Goal: Transaction & Acquisition: Book appointment/travel/reservation

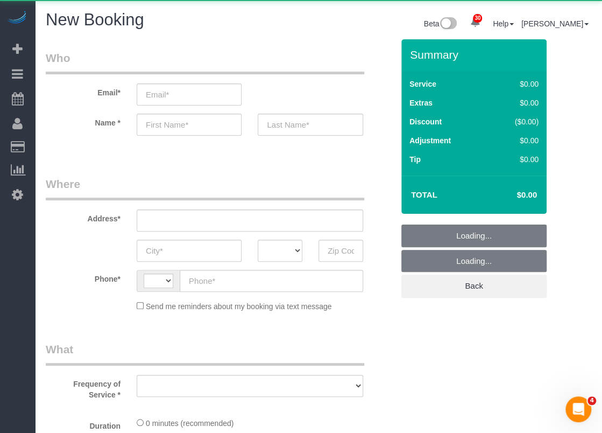
select select "string:[GEOGRAPHIC_DATA]"
select select "3"
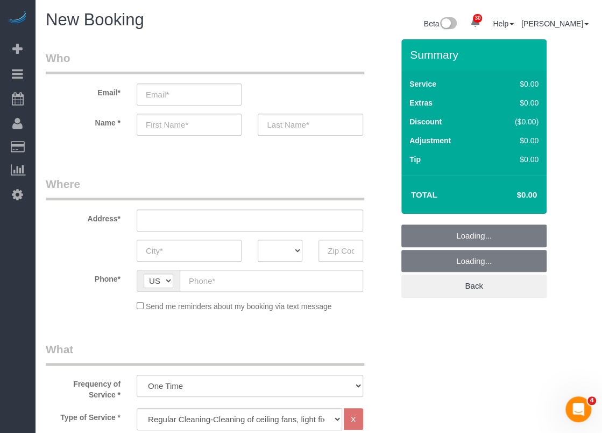
select select "object:988"
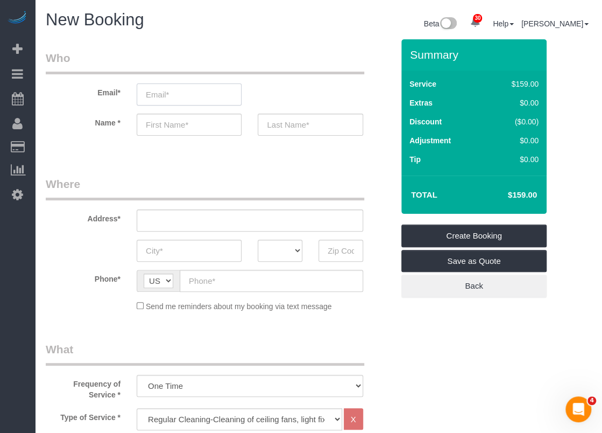
click at [151, 99] on input "email" at bounding box center [189, 94] width 105 height 22
paste input "[PERSON_NAME][EMAIL_ADDRESS][DOMAIN_NAME]"
type input "[PERSON_NAME][EMAIL_ADDRESS][DOMAIN_NAME]"
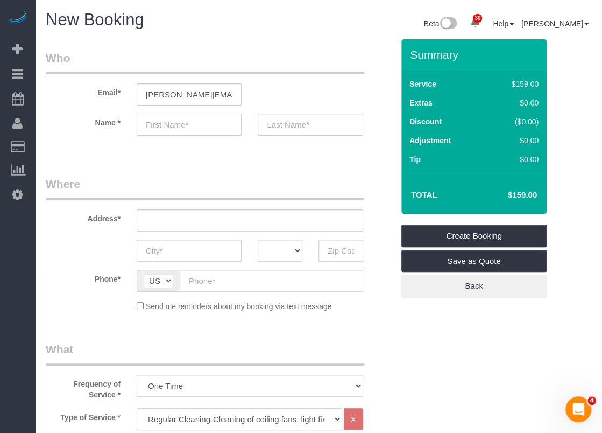
click at [188, 128] on input "text" at bounding box center [189, 125] width 105 height 22
paste input "[PERSON_NAME]"
drag, startPoint x: 211, startPoint y: 125, endPoint x: 175, endPoint y: 123, distance: 35.6
click at [175, 123] on input "[PERSON_NAME]" at bounding box center [189, 125] width 105 height 22
type input "[PERSON_NAME]"
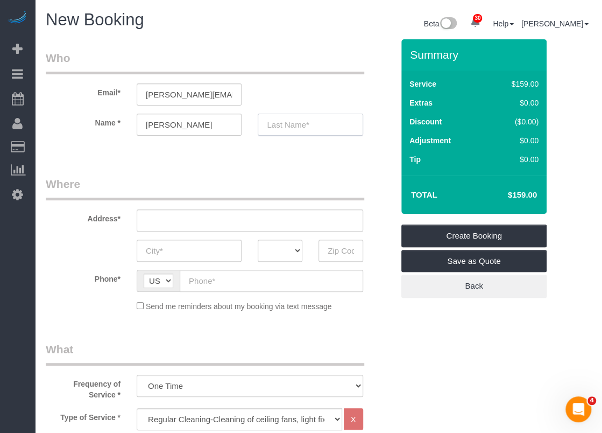
click at [301, 124] on input "text" at bounding box center [310, 125] width 105 height 22
paste input "[PERSON_NAME]"
type input "[PERSON_NAME]"
click at [199, 217] on input "text" at bounding box center [250, 220] width 227 height 22
paste input "[STREET_ADDRESS][PERSON_NAME]"
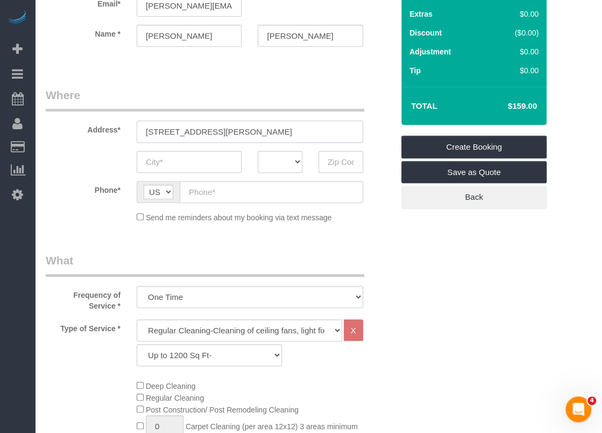
scroll to position [108, 0]
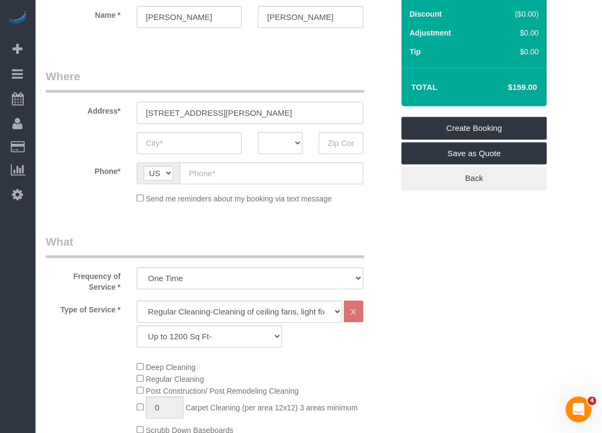
type input "[STREET_ADDRESS][PERSON_NAME]"
click at [196, 337] on select "Up to 1200 Sq Ft- [DATE]-[DATE] Sq Ft [DATE]-[DATE] Sq Ft [DATE]-[DATE] Sq Ft […" at bounding box center [209, 336] width 145 height 22
select select "23"
click at [137, 325] on select "Up to 1200 Sq Ft- [DATE]-[DATE] Sq Ft [DATE]-[DATE] Sq Ft [DATE]-[DATE] Sq Ft […" at bounding box center [209, 336] width 145 height 22
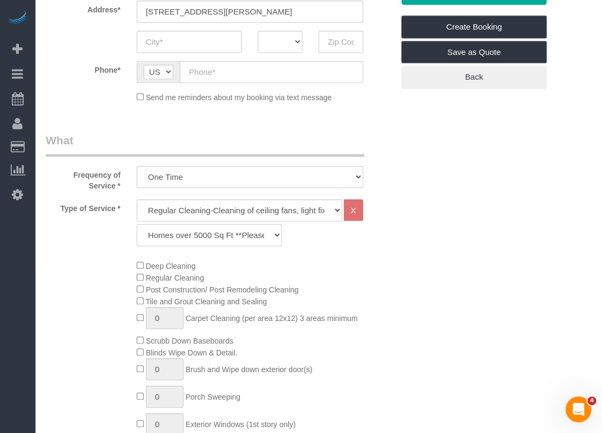
scroll to position [161, 0]
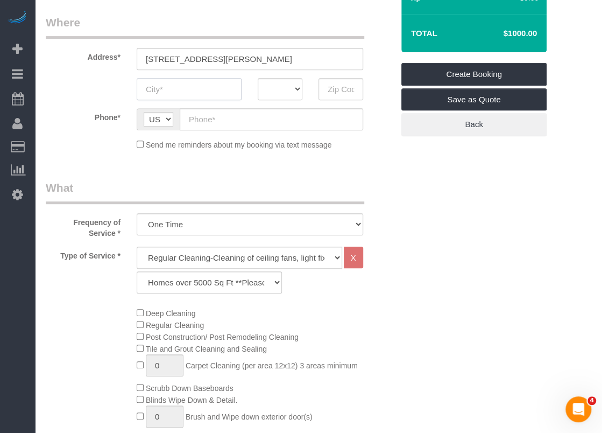
drag, startPoint x: 219, startPoint y: 81, endPoint x: 212, endPoint y: 92, distance: 13.6
click at [220, 82] on input "text" at bounding box center [189, 89] width 105 height 22
click at [198, 89] on input "text" at bounding box center [189, 89] width 105 height 22
drag, startPoint x: 242, startPoint y: 57, endPoint x: 200, endPoint y: 60, distance: 42.1
click at [200, 60] on input "[STREET_ADDRESS][PERSON_NAME]" at bounding box center [250, 59] width 227 height 22
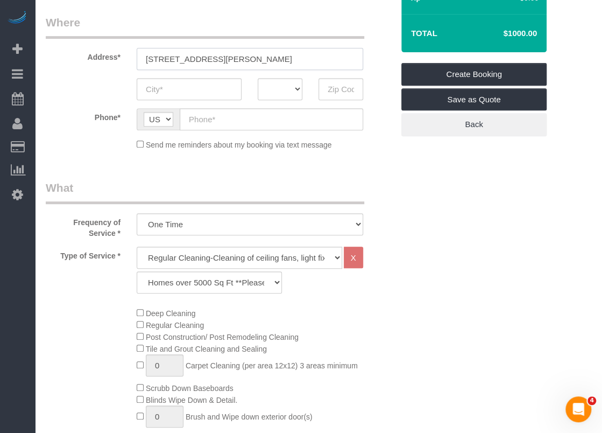
type input "[STREET_ADDRESS][PERSON_NAME]"
click at [199, 85] on input "text" at bounding box center [189, 89] width 105 height 22
paste input "San Antonio"
type input "San Antonio"
drag, startPoint x: 240, startPoint y: 57, endPoint x: 217, endPoint y: 58, distance: 22.7
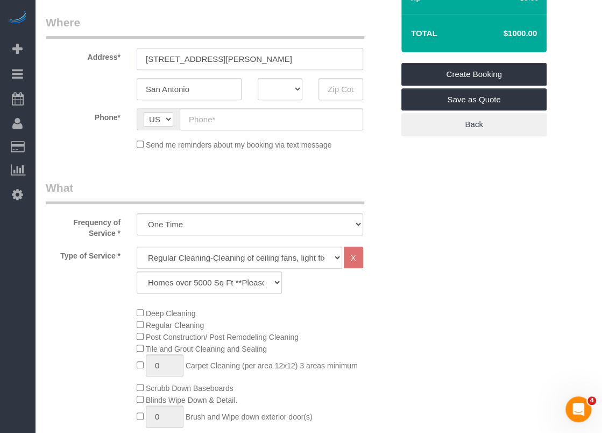
click at [217, 58] on input "[STREET_ADDRESS][PERSON_NAME]" at bounding box center [250, 59] width 227 height 22
type input "[STREET_ADDRESS][PERSON_NAME]"
click at [279, 90] on select "AK AL AR AZ CA CO CT DC DE [GEOGRAPHIC_DATA] [GEOGRAPHIC_DATA] HI IA ID IL IN K…" at bounding box center [280, 89] width 45 height 22
select select "[GEOGRAPHIC_DATA]"
click at [258, 78] on select "AK AL AR AZ CA CO CT DC DE [GEOGRAPHIC_DATA] [GEOGRAPHIC_DATA] HI IA ID IL IN K…" at bounding box center [280, 89] width 45 height 22
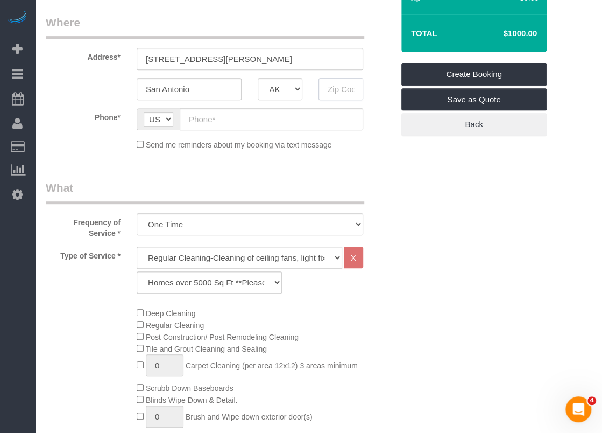
click at [347, 87] on input "text" at bounding box center [341, 89] width 45 height 22
paste input "78230"
type input "78230"
click at [229, 53] on input "[STREET_ADDRESS][PERSON_NAME]" at bounding box center [250, 59] width 227 height 22
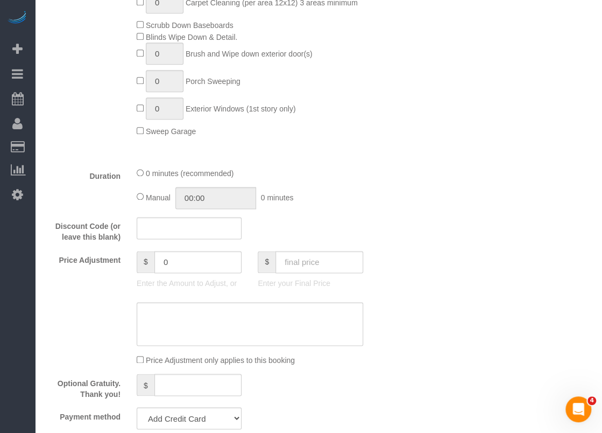
scroll to position [538, 0]
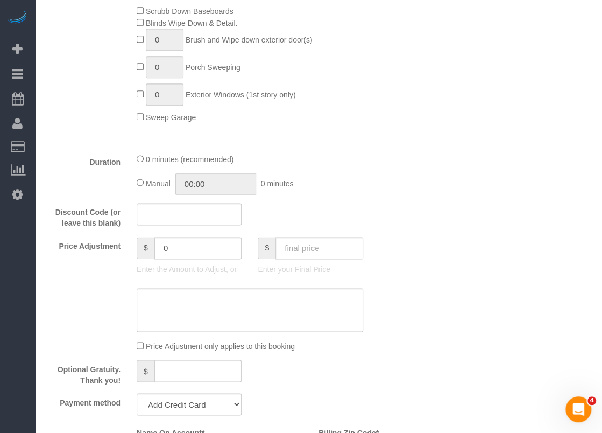
type input "10 [PERSON_NAME]"
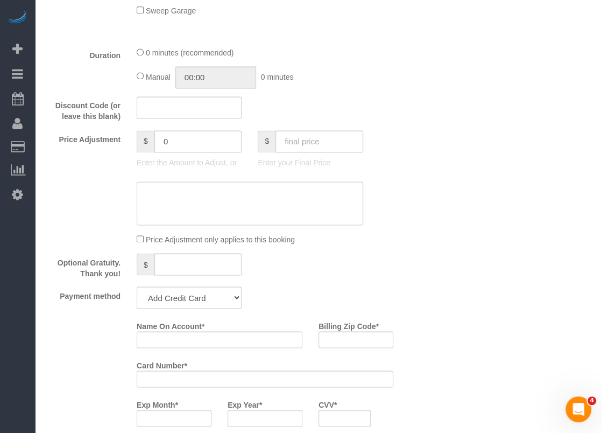
scroll to position [646, 0]
drag, startPoint x: 192, startPoint y: 146, endPoint x: 111, endPoint y: 127, distance: 82.4
click at [111, 127] on fieldset "What Frequency of Service * One Time Type of Service * Regular Cleaning-Cleanin…" at bounding box center [220, 95] width 348 height 800
type input "-266"
click at [245, 203] on textarea at bounding box center [250, 202] width 227 height 44
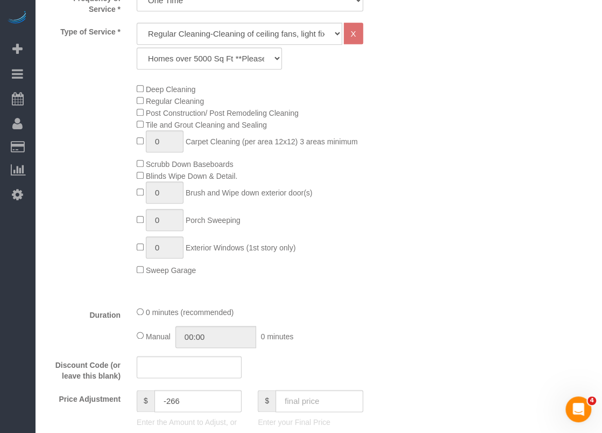
scroll to position [323, 0]
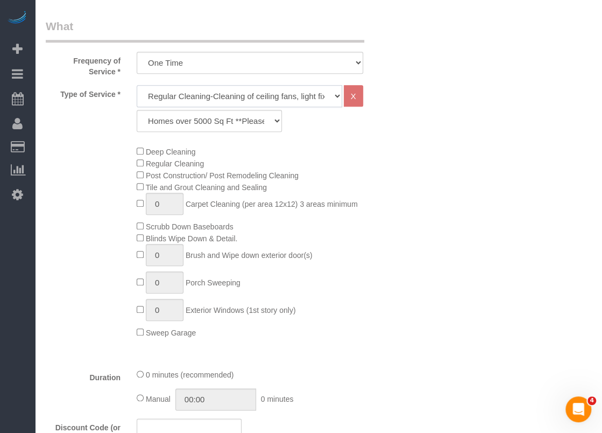
click at [215, 93] on select "Regular Cleaning-Cleaning of ceiling fans, light fixtures, windowsills, dust ba…" at bounding box center [240, 96] width 206 height 22
click at [137, 85] on select "Regular Cleaning-Cleaning of ceiling fans, light fixtures, windowsills, dust ba…" at bounding box center [240, 96] width 206 height 22
click at [184, 97] on select "Regular Cleaning-Cleaning of ceiling fans, light fixtures, windowsills, dust ba…" at bounding box center [240, 96] width 206 height 22
select select "4"
click at [137, 85] on select "Regular Cleaning-Cleaning of ceiling fans, light fixtures, windowsills, dust ba…" at bounding box center [240, 96] width 206 height 22
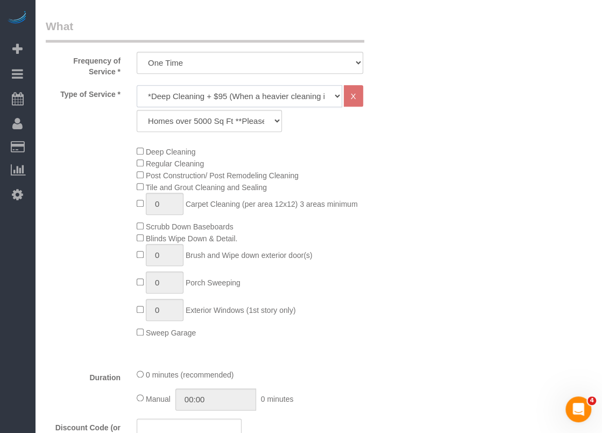
select select "58"
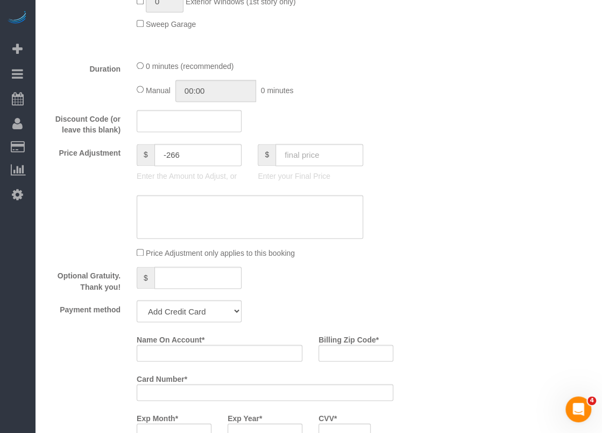
scroll to position [646, 0]
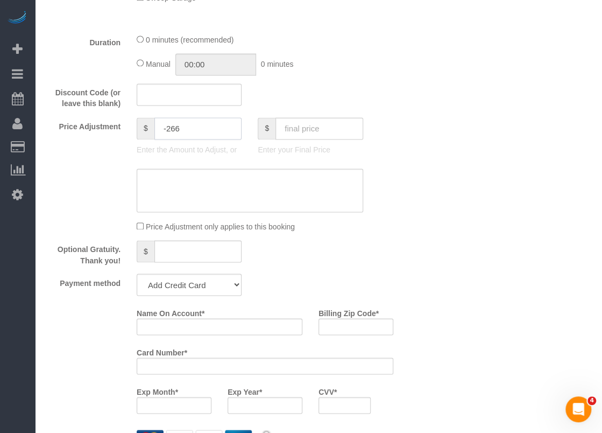
click at [203, 136] on input "-266" at bounding box center [198, 128] width 88 height 22
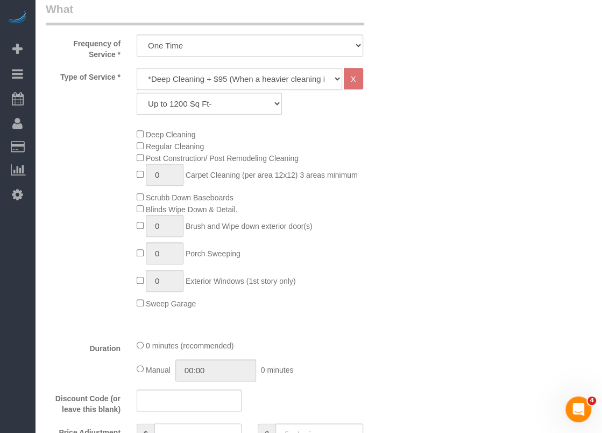
scroll to position [269, 0]
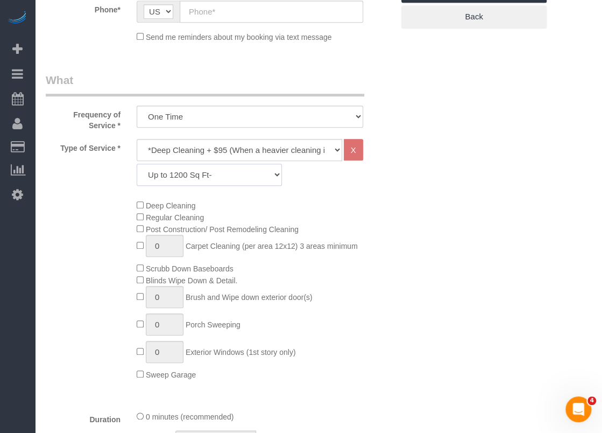
click at [209, 178] on select "Up to 1200 Sq Ft- [DATE]-[DATE] Sq Ft [DATE]-[DATE] Sq Ft [DATE]-[DATE] Sq Ft […" at bounding box center [209, 175] width 145 height 22
type input "0"
select select "70"
click at [137, 164] on select "Up to 1200 Sq Ft- [DATE]-[DATE] Sq Ft [DATE]-[DATE] Sq Ft [DATE]-[DATE] Sq Ft […" at bounding box center [209, 175] width 145 height 22
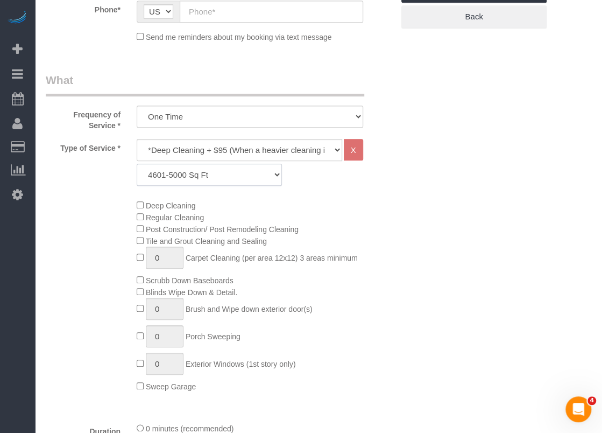
click at [251, 182] on select "Up to 1200 Sq Ft- [DATE]-[DATE] Sq Ft [DATE]-[DATE] Sq Ft [DATE]-[DATE] Sq Ft […" at bounding box center [209, 175] width 145 height 22
click at [337, 212] on div "Deep Cleaning Regular Cleaning Post Construction/ Post Remodeling Cleaning Tile…" at bounding box center [265, 295] width 273 height 193
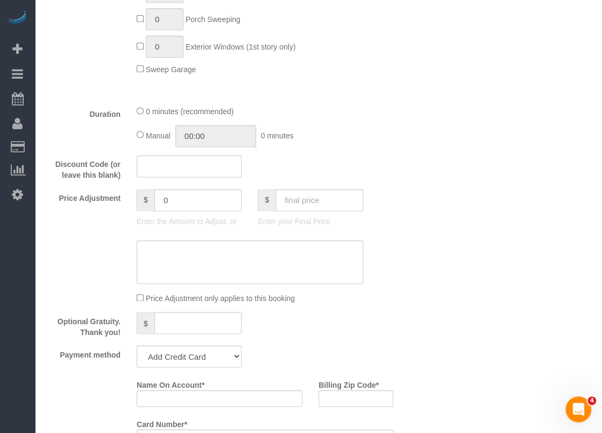
scroll to position [592, 0]
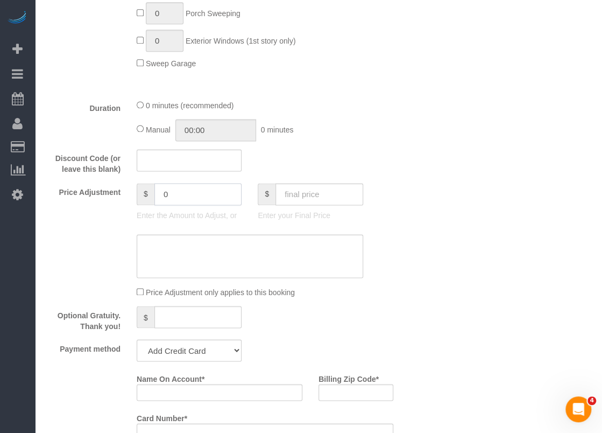
drag, startPoint x: 193, startPoint y: 198, endPoint x: 137, endPoint y: 201, distance: 56.6
click at [137, 201] on div "$ 0" at bounding box center [189, 194] width 105 height 22
click at [182, 256] on textarea at bounding box center [250, 256] width 227 height 44
drag, startPoint x: 189, startPoint y: 198, endPoint x: 165, endPoint y: 199, distance: 24.3
click at [165, 199] on input "100" at bounding box center [198, 194] width 88 height 22
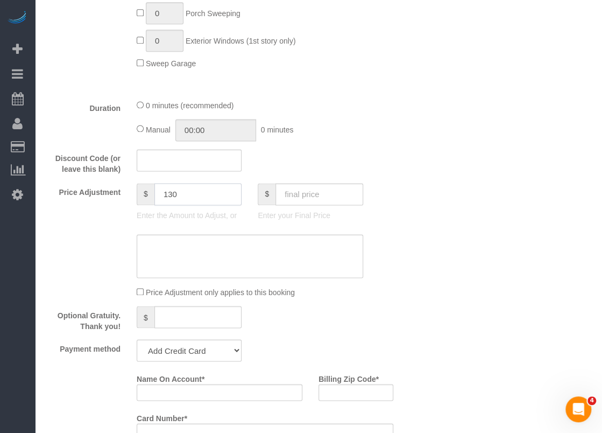
type input "130"
click at [208, 250] on textarea at bounding box center [250, 256] width 227 height 44
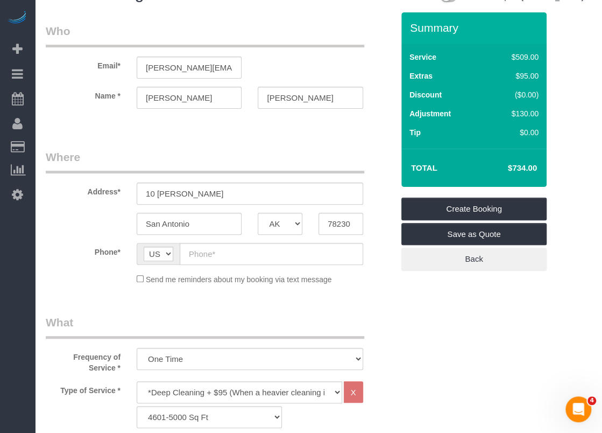
scroll to position [0, 0]
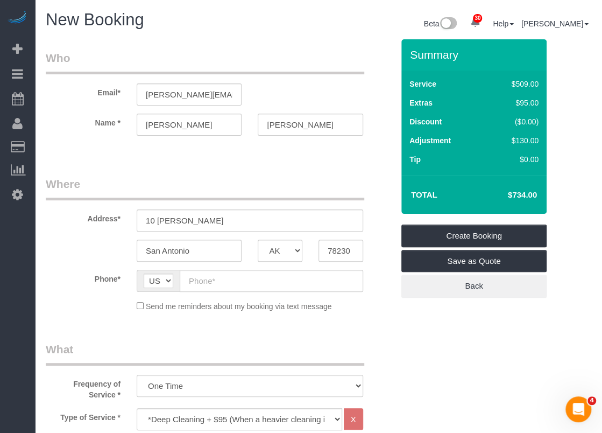
type textarea "$609 cleaning for 5695sqft $125 deep cleaning"
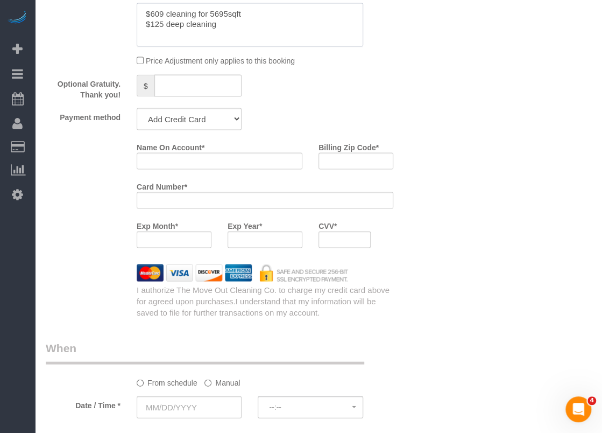
scroll to position [807, 0]
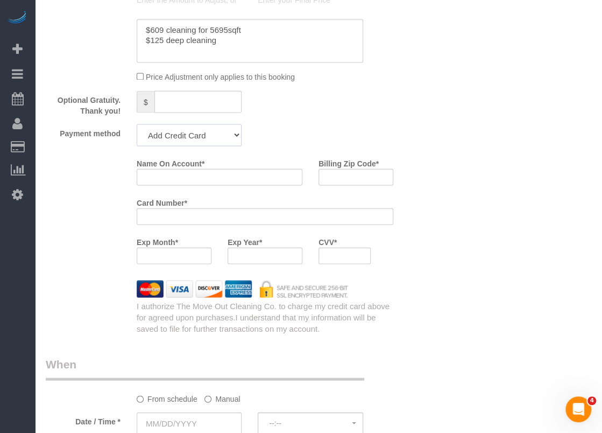
click at [203, 141] on select "Add Credit Card Cash Check Paypal" at bounding box center [189, 135] width 105 height 22
click at [137, 125] on select "Add Credit Card Cash Check Paypal" at bounding box center [189, 135] width 105 height 22
click at [272, 175] on input "Name On Account *" at bounding box center [220, 176] width 166 height 17
paste input "[PERSON_NAME]"
type input "[PERSON_NAME]"
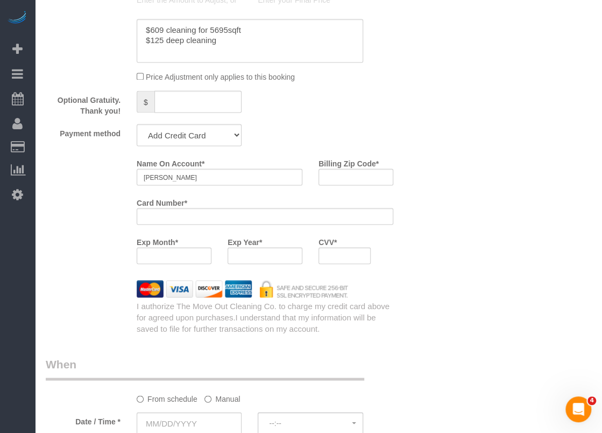
click at [241, 249] on div at bounding box center [265, 255] width 75 height 17
click at [240, 249] on div at bounding box center [265, 255] width 75 height 17
click at [376, 182] on input "Billing Zip Code *" at bounding box center [356, 176] width 75 height 17
paste input "78209"
type input "78209"
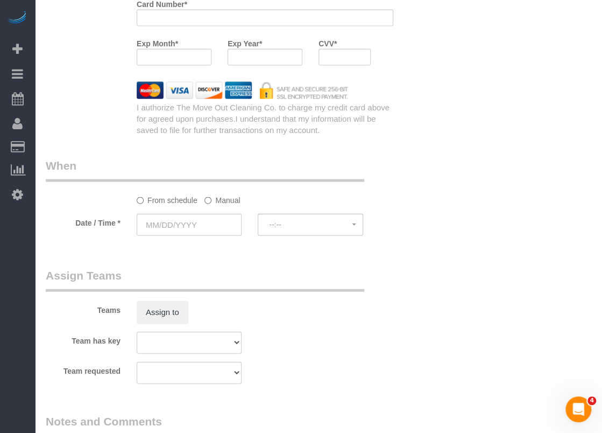
scroll to position [1023, 0]
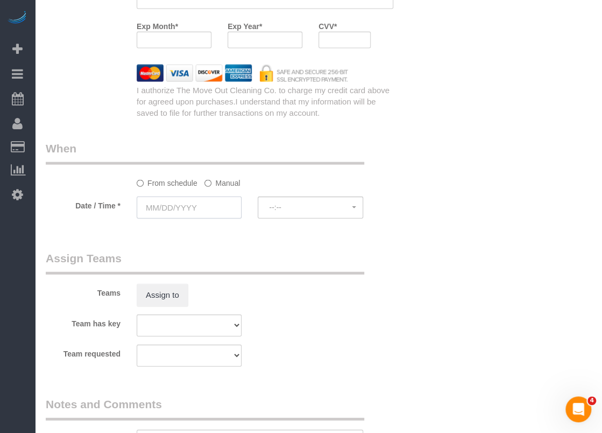
click at [199, 209] on input "text" at bounding box center [189, 207] width 105 height 22
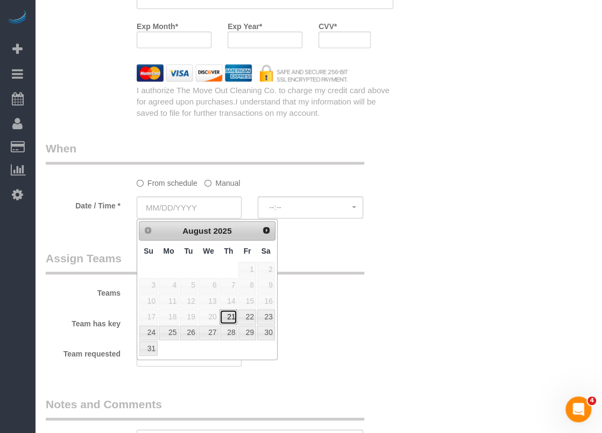
click at [224, 314] on link "21" at bounding box center [229, 316] width 18 height 15
type input "[DATE]"
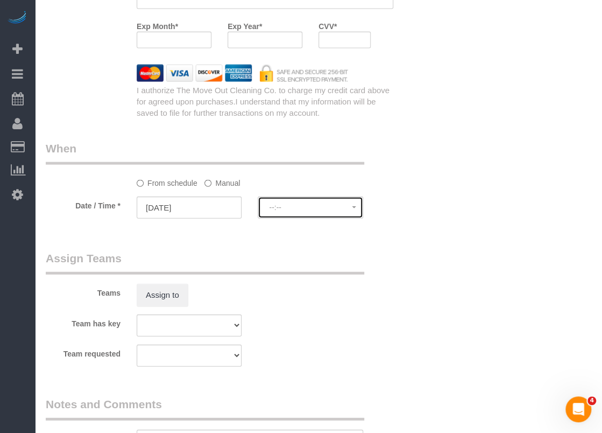
click at [282, 205] on span "--:--" at bounding box center [310, 207] width 82 height 9
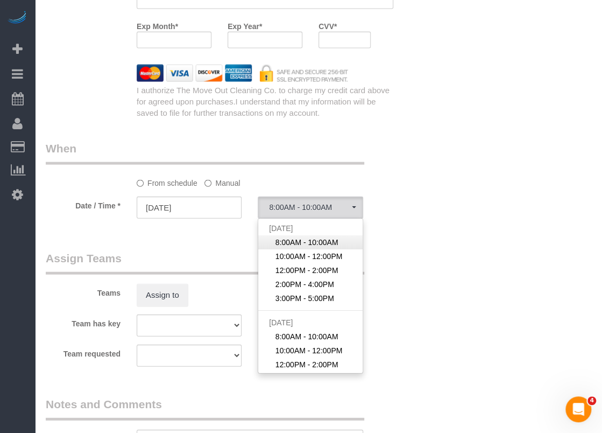
click at [283, 244] on span "8:00AM - 10:00AM" at bounding box center [307, 242] width 63 height 11
select select "spot1"
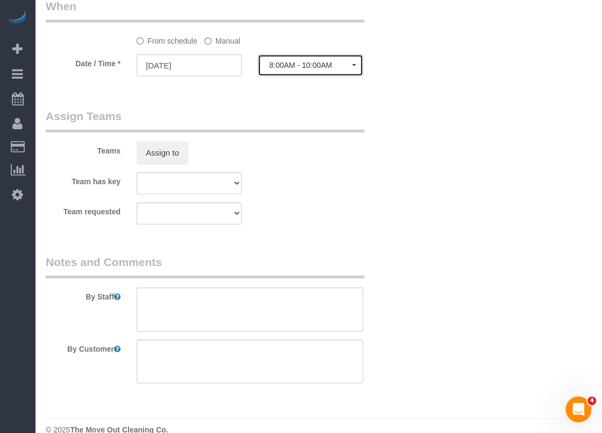
scroll to position [1182, 0]
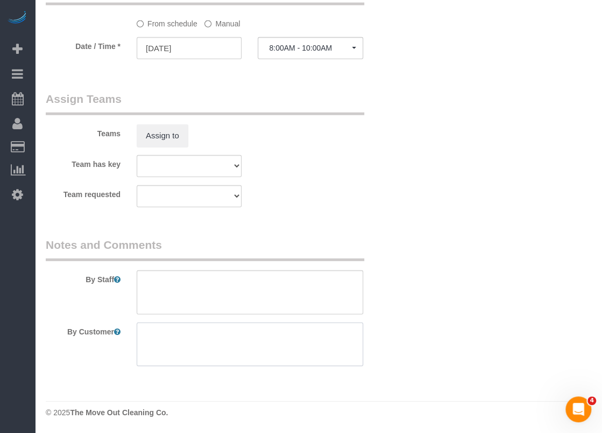
click at [244, 336] on textarea at bounding box center [250, 344] width 227 height 44
paste textarea "*[PERSON_NAME] will open 9-10am"
type textarea "*[PERSON_NAME] will open 9-10am"
click at [240, 294] on textarea at bounding box center [250, 292] width 227 height 44
paste textarea "*Assistant is [PERSON_NAME] 2108518505 *Deep cleaning quote is $125-$175; they …"
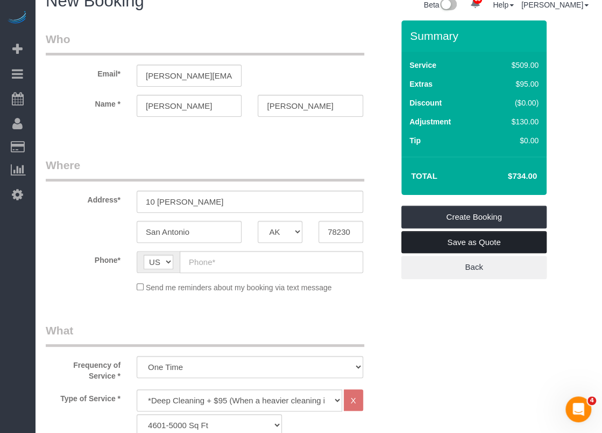
scroll to position [0, 0]
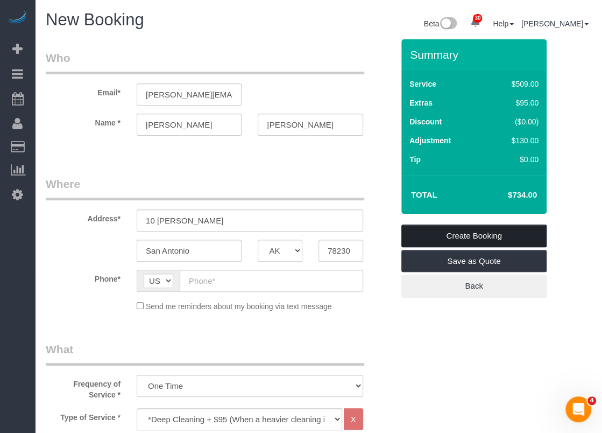
type textarea "*Assistant is [PERSON_NAME] 2108518505 *Deep cleaning quote is $125-$175; they …"
click at [473, 226] on link "Create Booking" at bounding box center [474, 235] width 145 height 23
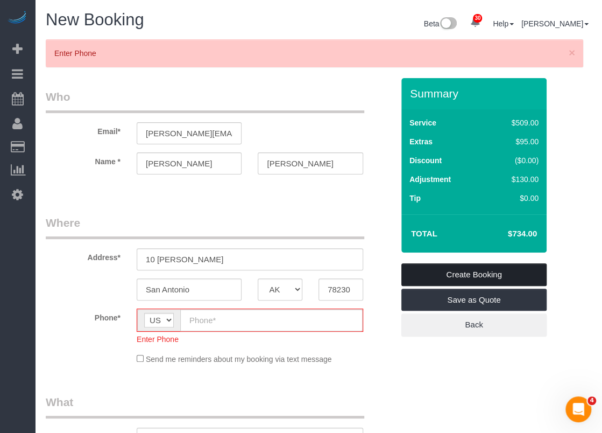
scroll to position [214, 0]
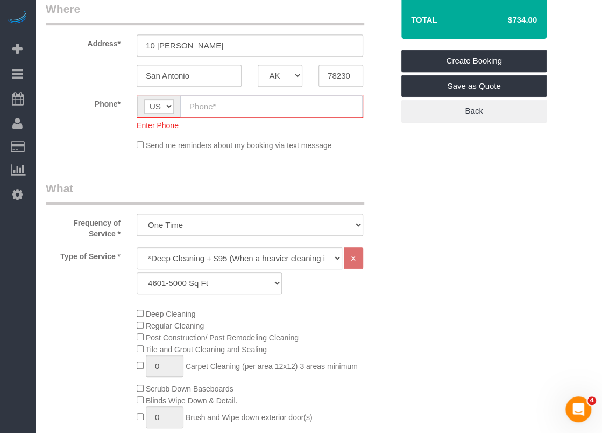
click at [268, 104] on input "text" at bounding box center [271, 106] width 182 height 22
paste input "[PHONE_NUMBER]"
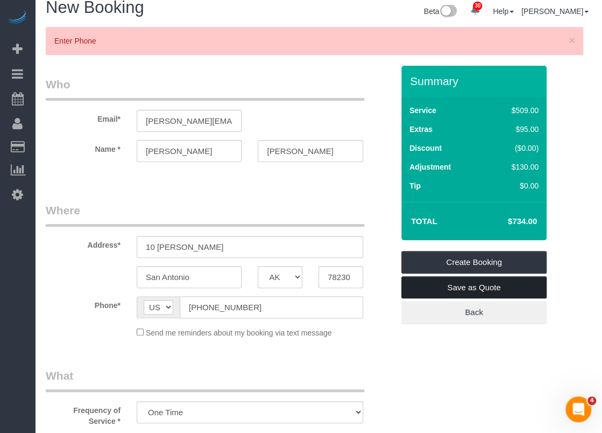
scroll to position [0, 0]
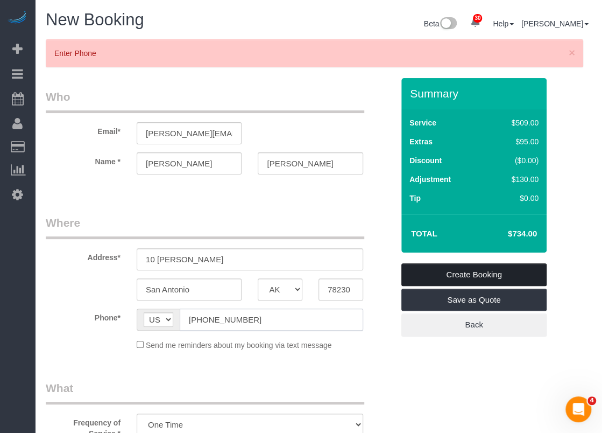
type input "[PHONE_NUMBER]"
click at [509, 272] on link "Create Booking" at bounding box center [474, 274] width 145 height 23
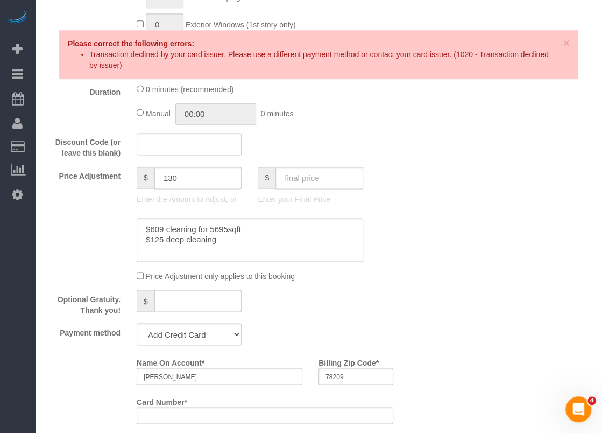
scroll to position [754, 0]
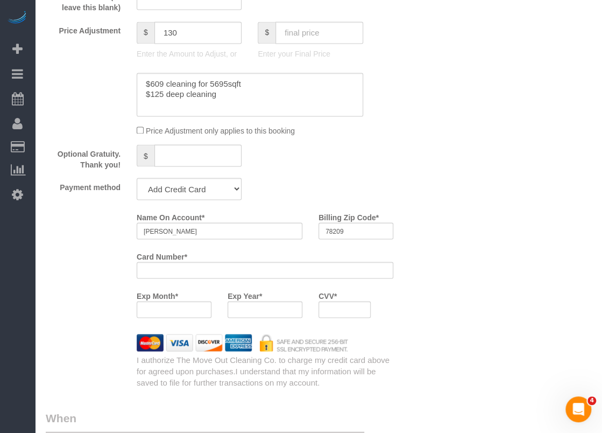
click at [236, 305] on div at bounding box center [265, 309] width 75 height 17
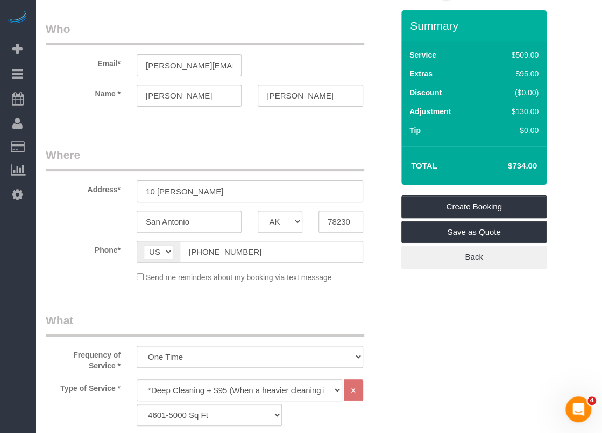
scroll to position [0, 0]
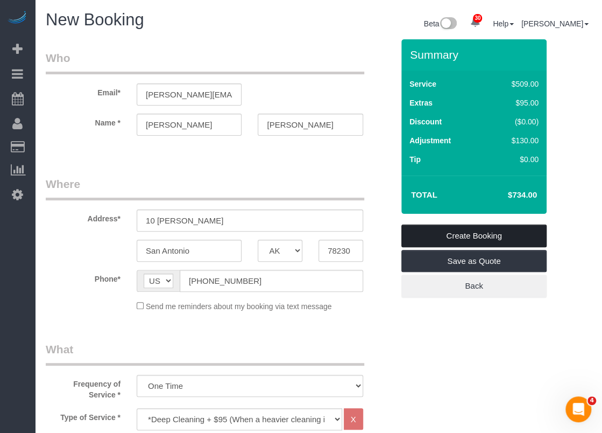
click at [497, 236] on link "Create Booking" at bounding box center [474, 235] width 145 height 23
